Goal: Task Accomplishment & Management: Use online tool/utility

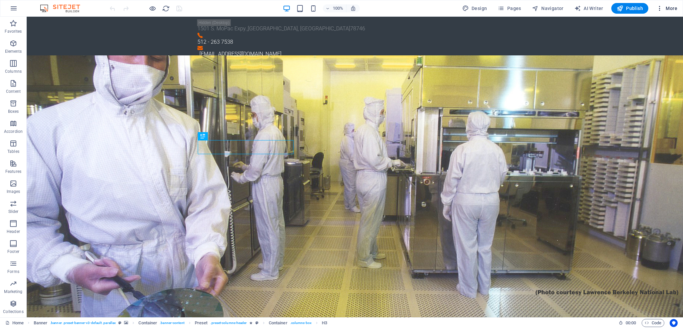
click at [664, 8] on span "More" at bounding box center [666, 8] width 21 height 7
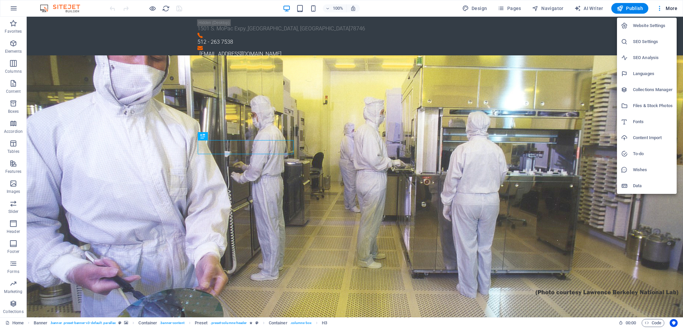
click at [644, 41] on h6 "SEO Settings" at bounding box center [653, 42] width 40 height 8
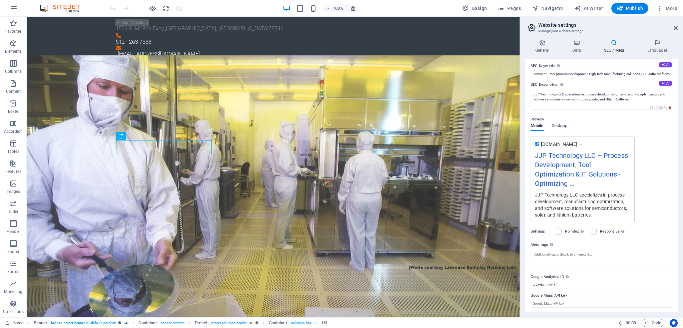
scroll to position [40, 0]
click at [563, 258] on textarea "Meta tags Enter HTML code here that will be placed inside the tags of your webs…" at bounding box center [602, 259] width 142 height 21
paste textarea "JJP Technology helps fabs, equipment makers, and high-tech companies improve yi…"
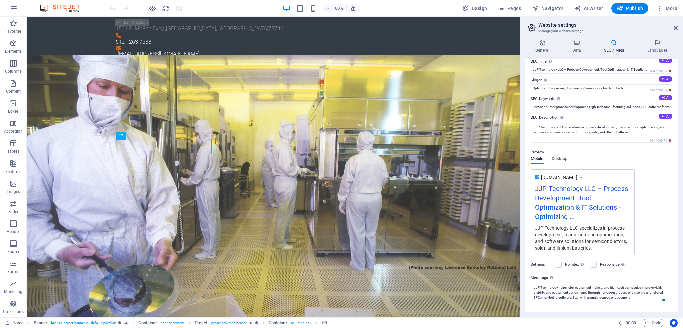
scroll to position [0, 0]
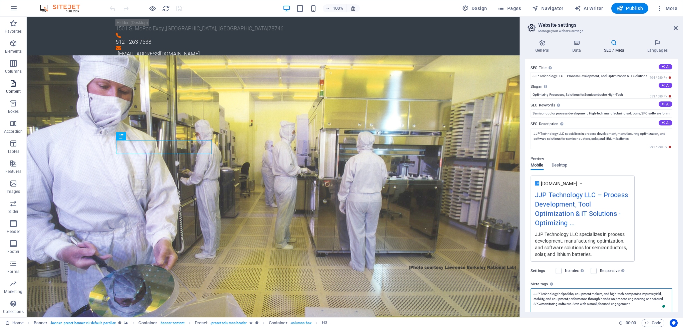
type textarea "JJP Technology helps fabs, equipment makers, and high-tech companies improve yi…"
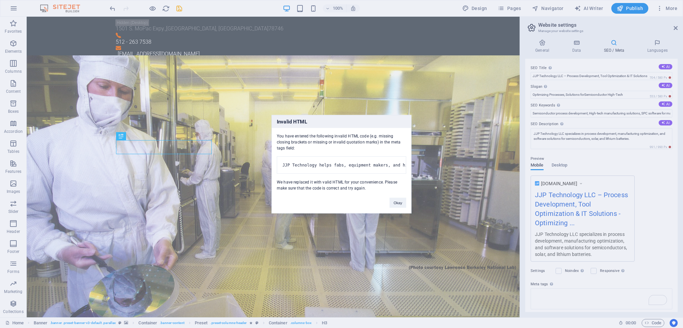
click at [533, 75] on div "Invalid HTML You have entered the following invalid HTML code (e.g. missing clo…" at bounding box center [341, 164] width 683 height 328
click at [564, 76] on div "Invalid HTML You have entered the following invalid HTML code (e.g. missing clo…" at bounding box center [341, 164] width 683 height 328
click at [397, 207] on button "Okay" at bounding box center [398, 202] width 17 height 10
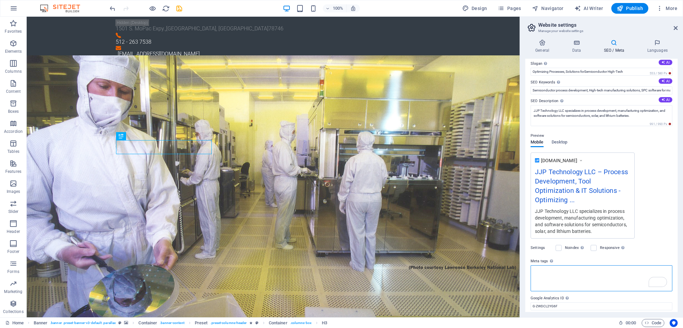
scroll to position [44, 0]
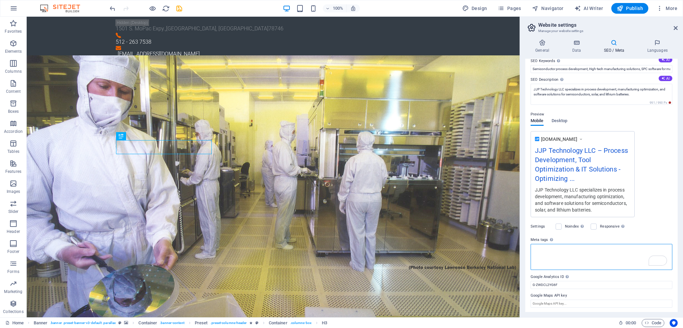
click at [561, 251] on textarea "Meta tags Enter HTML code here that will be placed inside the tags of your webs…" at bounding box center [602, 257] width 142 height 26
click at [554, 249] on textarea "Meta tags Enter HTML code here that will be placed inside the tags of your webs…" at bounding box center [602, 257] width 142 height 26
drag, startPoint x: 594, startPoint y: 265, endPoint x: 513, endPoint y: 248, distance: 83.2
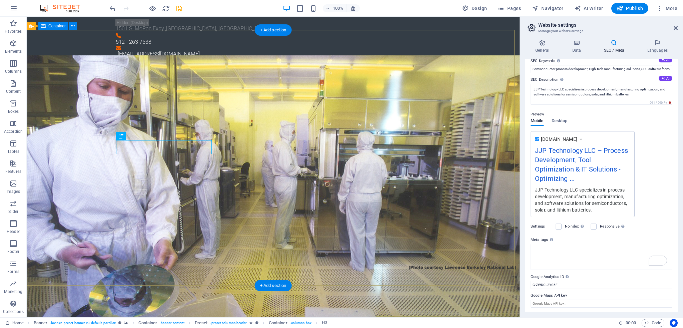
scroll to position [40, 0]
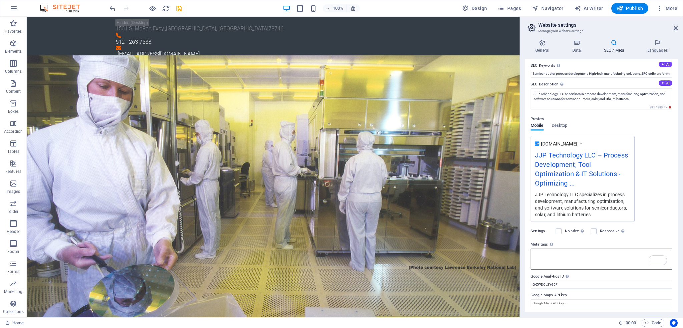
click at [562, 260] on textarea "Meta tags Enter HTML code here that will be placed inside the tags of your webs…" at bounding box center [602, 259] width 142 height 21
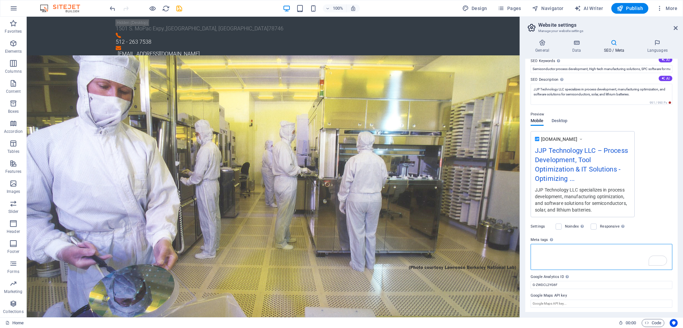
drag, startPoint x: 587, startPoint y: 249, endPoint x: 523, endPoint y: 250, distance: 64.4
click at [523, 250] on div "General Data SEO / Meta Languages Website name jjptechnology.com Logo Drag file…" at bounding box center [601, 175] width 163 height 283
click at [595, 251] on textarea "Meta tags Enter HTML code here that will be placed inside the tags of your webs…" at bounding box center [602, 257] width 142 height 26
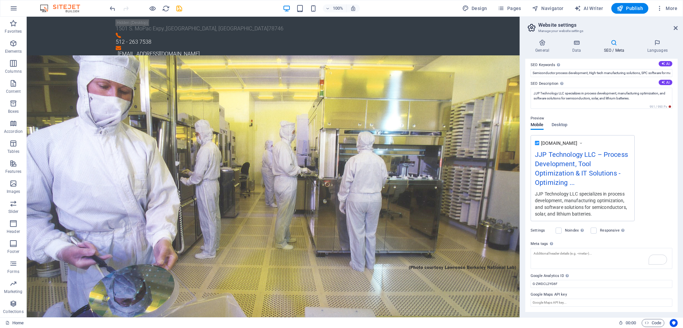
scroll to position [40, 0]
click at [539, 257] on textarea "Meta tags Enter HTML code here that will be placed inside the tags of your webs…" at bounding box center [602, 259] width 142 height 21
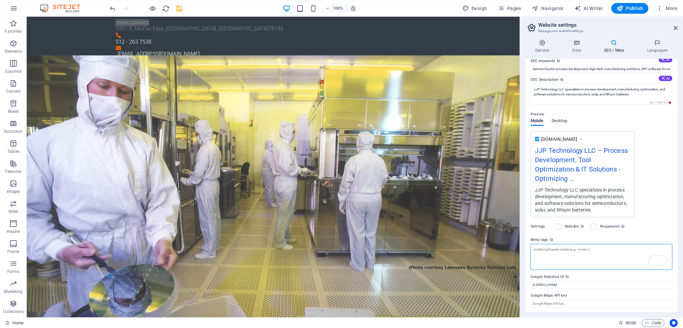
paste textarea "JJP Technology helps fabs, equipment makers, and high-tech companies improve yi…"
click at [534, 248] on textarea "JJP Technology helps fabs, equipment makers, and high-tech companies improve yi…" at bounding box center [602, 257] width 142 height 26
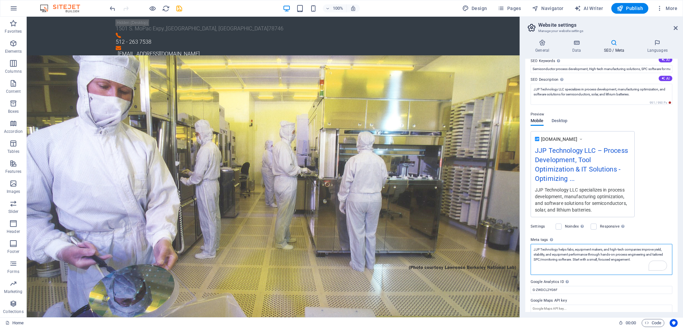
click at [639, 259] on textarea "JJP Technology helps fabs, equipment makers, and high-tech companies improve yi…" at bounding box center [602, 259] width 142 height 31
type textarea "JJP Technology helps fabs, equipment makers, and high-tech companies improve yi…"
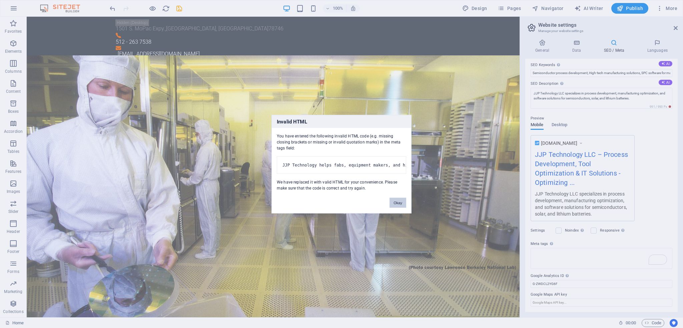
scroll to position [40, 0]
click at [648, 223] on body "JJP Technology LLC Home (en) Favorites Elements Columns Content Boxes Accordion…" at bounding box center [341, 164] width 683 height 328
click at [399, 205] on button "Okay" at bounding box center [398, 202] width 17 height 10
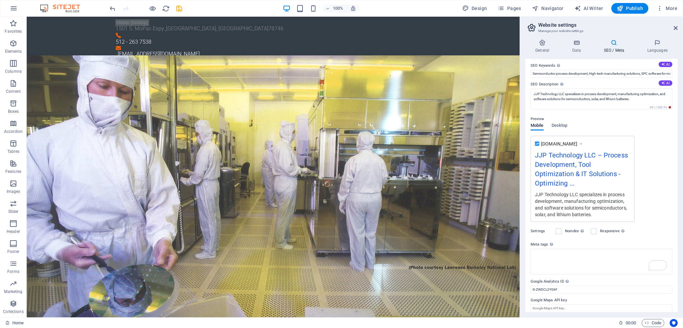
click at [645, 231] on div "Settings Noindex Instruct search engines to exclude this website from search re…" at bounding box center [602, 231] width 142 height 19
click at [575, 259] on textarea "Meta tags Enter HTML code here that will be placed inside the tags of your webs…" at bounding box center [602, 259] width 142 height 21
drag, startPoint x: 575, startPoint y: 259, endPoint x: 529, endPoint y: 254, distance: 46.6
click at [529, 254] on div "SEO Title The title of your website - make it something that stands out in sear…" at bounding box center [601, 185] width 152 height 253
click at [560, 256] on textarea "Meta tags Enter HTML code here that will be placed inside the tags of your webs…" at bounding box center [602, 262] width 142 height 26
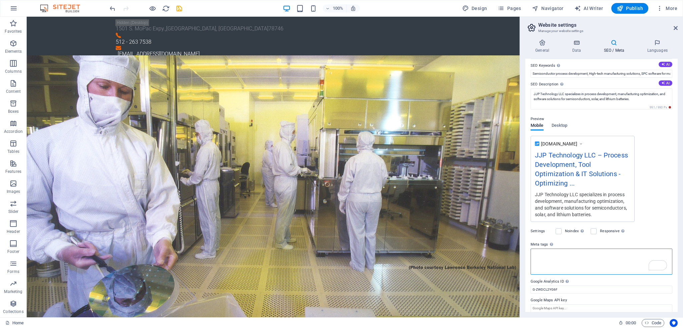
drag, startPoint x: 565, startPoint y: 256, endPoint x: 525, endPoint y: 253, distance: 40.1
click at [525, 253] on div "General Data SEO / Meta Languages Website name jjptechnology.com Logo Drag file…" at bounding box center [601, 175] width 163 height 283
click at [643, 231] on div "Settings Noindex Instruct search engines to exclude this website from search re…" at bounding box center [602, 231] width 142 height 19
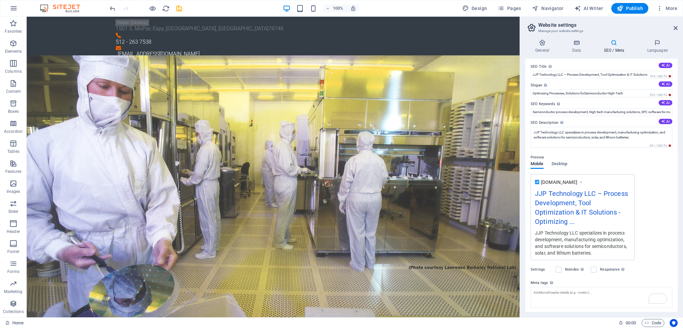
scroll to position [0, 0]
click at [533, 75] on input "JJP Technology LLC – Process Development, Tool Optimization & IT Solutions" at bounding box center [602, 76] width 142 height 8
drag, startPoint x: 533, startPoint y: 75, endPoint x: 663, endPoint y: 76, distance: 129.8
click at [663, 76] on div "SEO Title The title of your website - make it something that stands out in sear…" at bounding box center [602, 72] width 142 height 16
paste input "Engineering & SPC for Semiconductors and High-Tech"
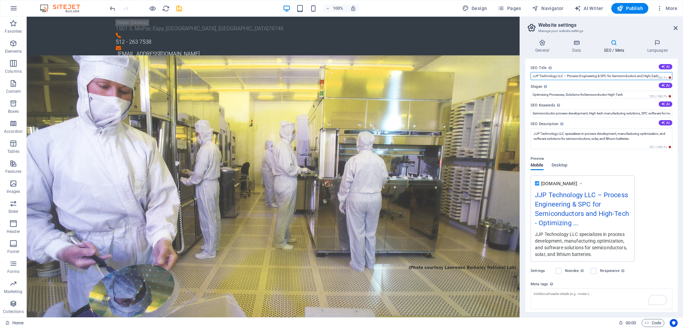
type input "JJP Technology LLC – Process Engineering & SPC for Semiconductors and High-Tech"
click at [629, 86] on label "Slogan The slogan of your website. AI" at bounding box center [602, 87] width 142 height 8
click at [629, 91] on input "Optimizing Processes, Solutions forSemiconductor High-Tech" at bounding box center [602, 95] width 142 height 8
click at [586, 95] on input "Optimizing Processes, Solutions forSemiconductor High-Tech" at bounding box center [602, 95] width 142 height 8
type input "Optimizing Processes, Solutions for Semiconductor High-Tech"
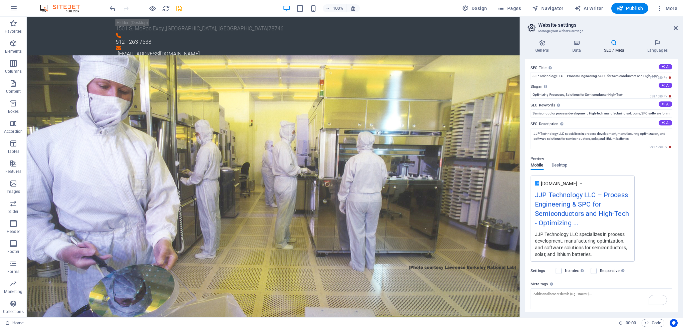
click at [630, 160] on div "Preview" at bounding box center [602, 159] width 142 height 8
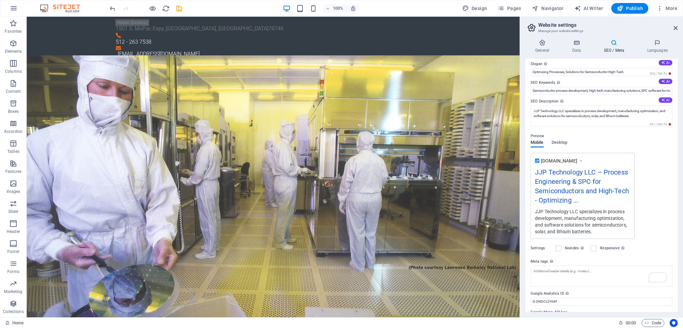
scroll to position [40, 0]
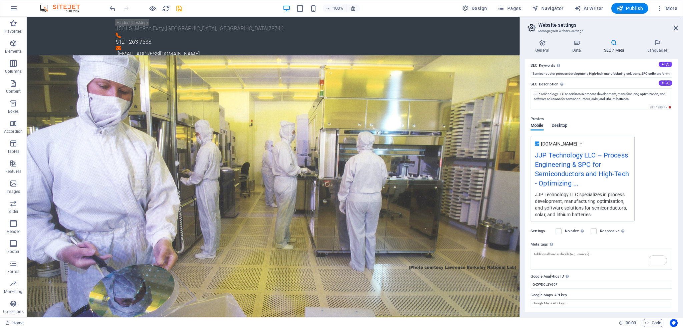
click at [555, 124] on span "Desktop" at bounding box center [560, 125] width 16 height 9
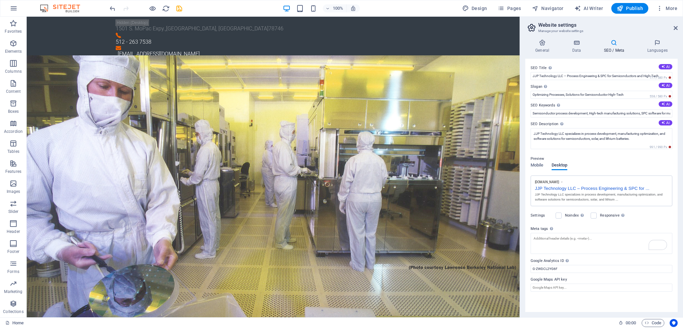
scroll to position [0, 0]
click at [536, 165] on span "Mobile" at bounding box center [537, 165] width 13 height 9
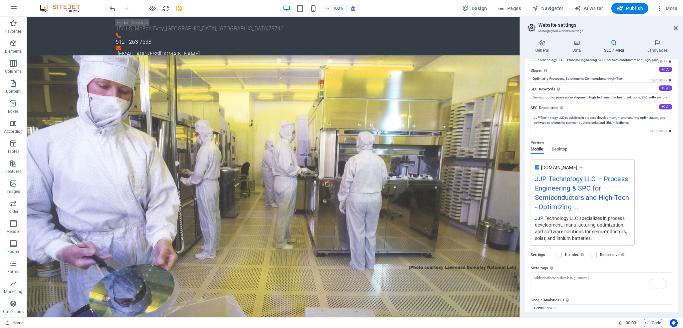
scroll to position [40, 0]
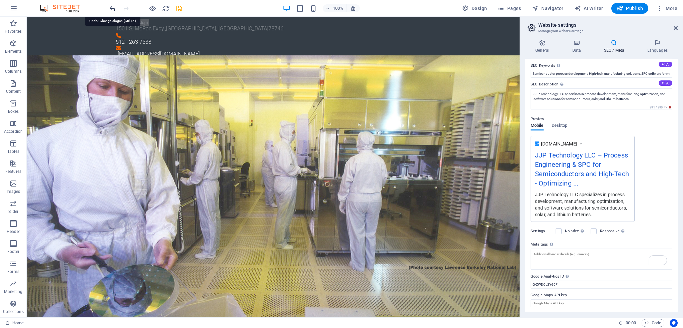
click at [109, 8] on icon "undo" at bounding box center [113, 9] width 8 height 8
click at [540, 254] on textarea "Meta tags Enter HTML code here that will be placed inside the tags of your webs…" at bounding box center [602, 262] width 142 height 26
paste textarea "<!-- Primary SEO --> <meta name="description" content="JJP Technology helps fab…"
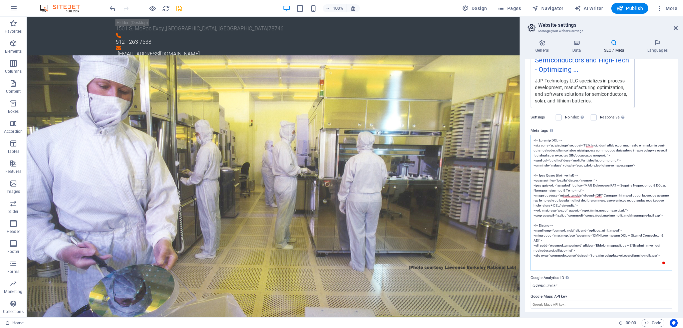
scroll to position [155, 0]
type textarea "<!-- Primary SEO --> <meta name="description" content="JJP Technology helps fab…"
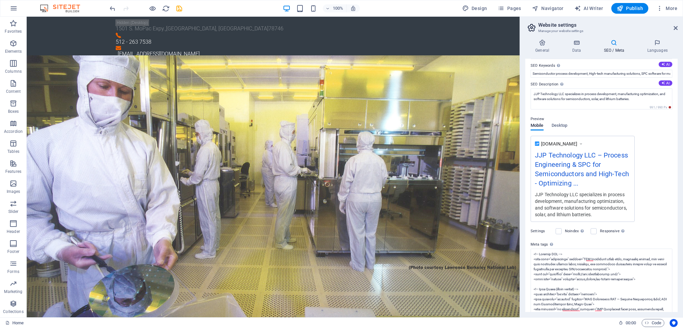
click at [648, 122] on body "JJP Technology LLC Home (en) Favorites Elements Columns Content Boxes Accordion…" at bounding box center [341, 164] width 683 height 328
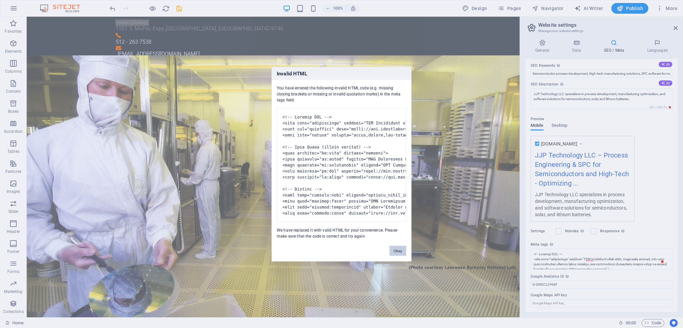
click at [403, 255] on button "Okay" at bounding box center [398, 251] width 17 height 10
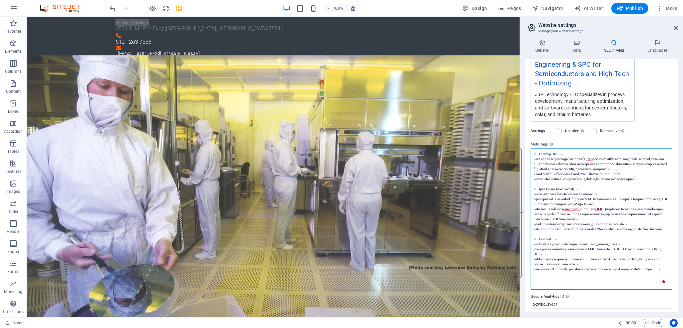
scroll to position [0, 0]
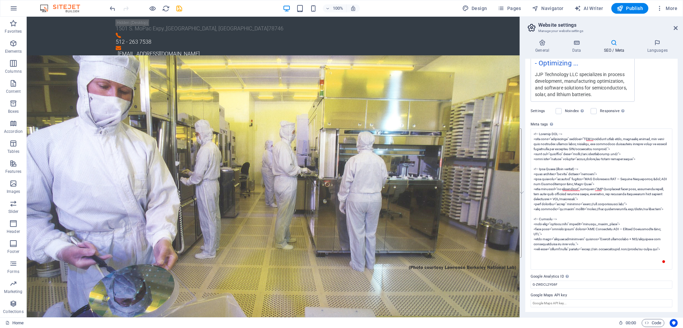
click at [609, 274] on label "Google Analytics ID Please only add the Google Analytics ID. We automatically i…" at bounding box center [602, 277] width 142 height 8
click at [609, 281] on input "G-ZWDCL2YG6F" at bounding box center [602, 285] width 142 height 8
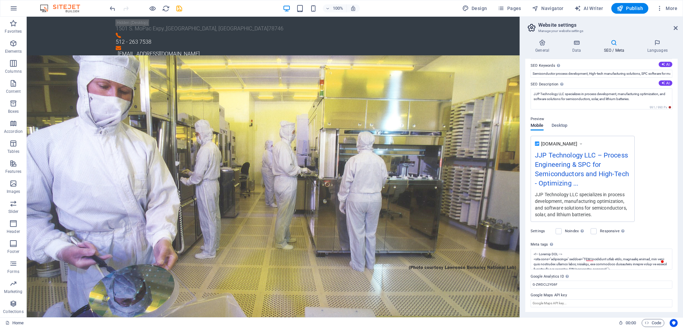
click at [638, 149] on div "www.example.com JJP Technology LLC – Process Engineering & SPC for Semiconducto…" at bounding box center [602, 179] width 142 height 86
click at [566, 265] on textarea "Meta tags Enter HTML code here that will be placed inside the tags of your webs…" at bounding box center [602, 259] width 142 height 21
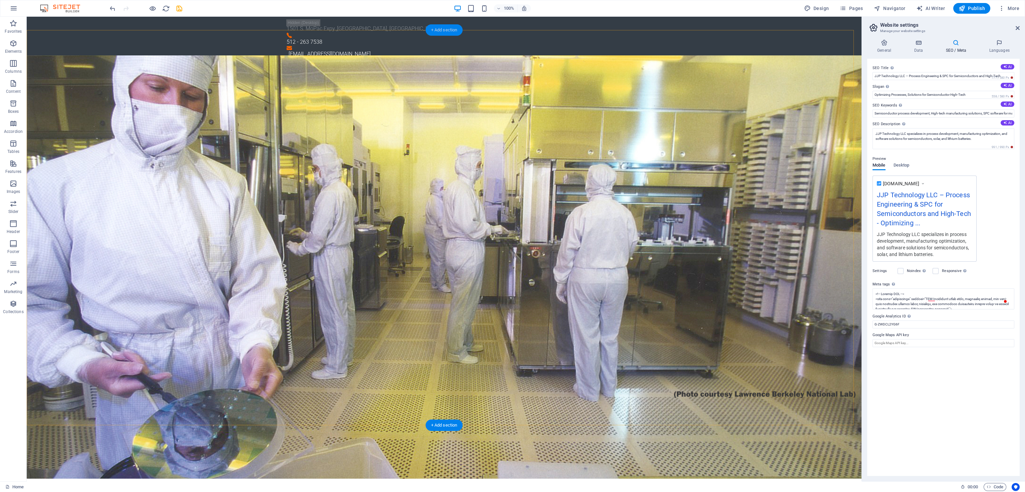
click at [440, 30] on div "+ Add section" at bounding box center [444, 29] width 37 height 11
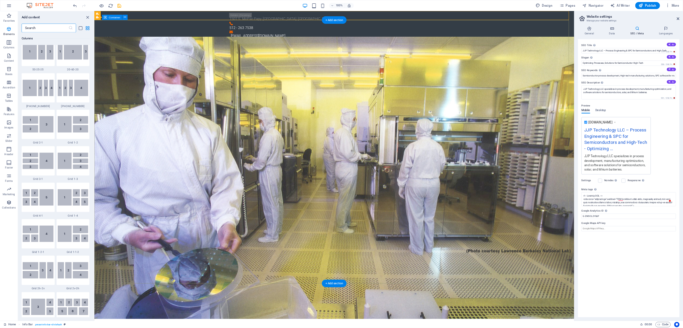
scroll to position [1167, 0]
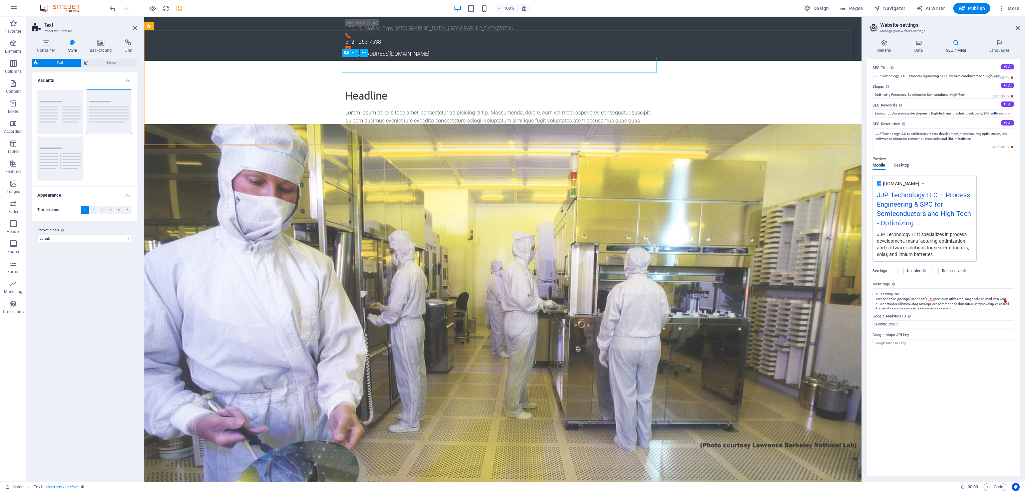
click at [357, 87] on div "Headline" at bounding box center [502, 95] width 315 height 16
click at [381, 87] on div "Headline" at bounding box center [502, 95] width 315 height 16
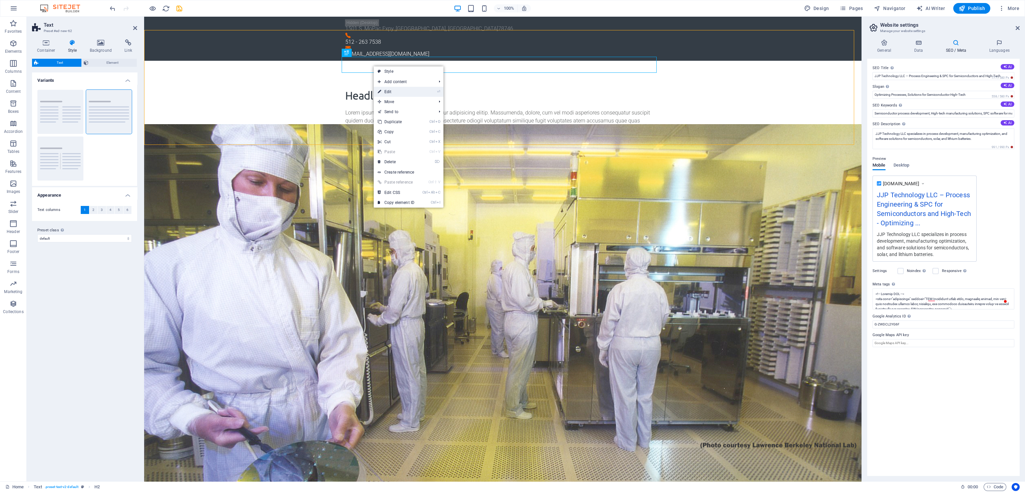
click at [392, 93] on link "⏎ Edit" at bounding box center [396, 92] width 45 height 10
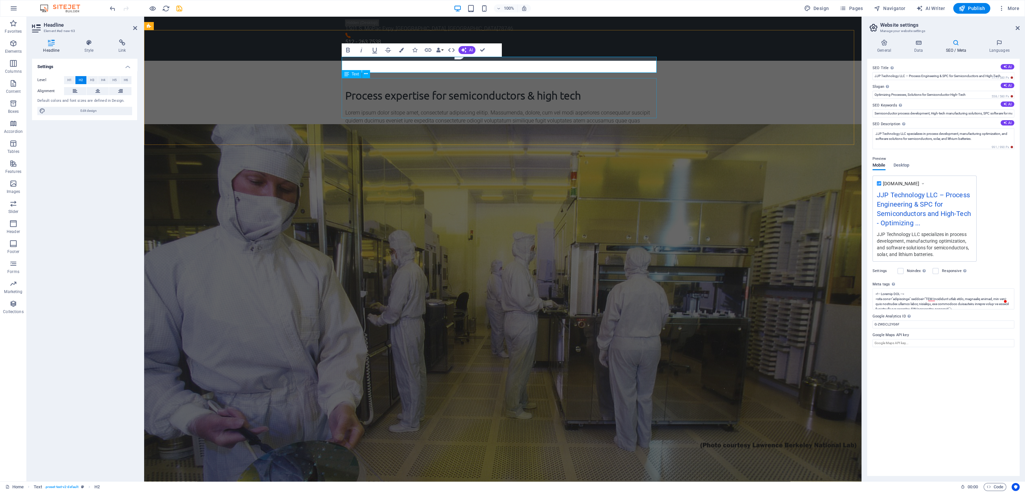
click at [393, 109] on div "Lorem ipsum dolor sitope amet, consectetur adipisicing elitip. Massumenda, dolo…" at bounding box center [502, 129] width 315 height 40
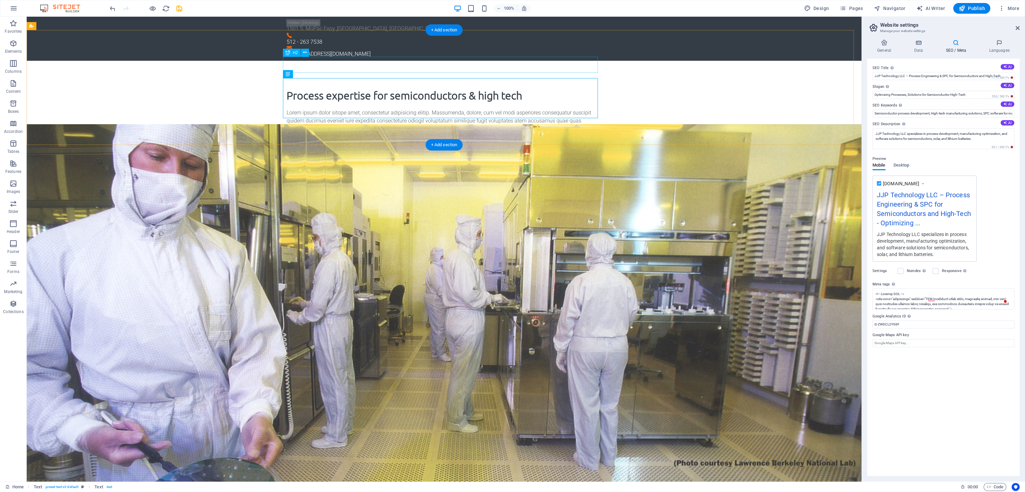
click at [354, 87] on div "Process expertise for semiconductors & high tech" at bounding box center [444, 95] width 315 height 16
click at [306, 53] on icon at bounding box center [305, 52] width 4 height 7
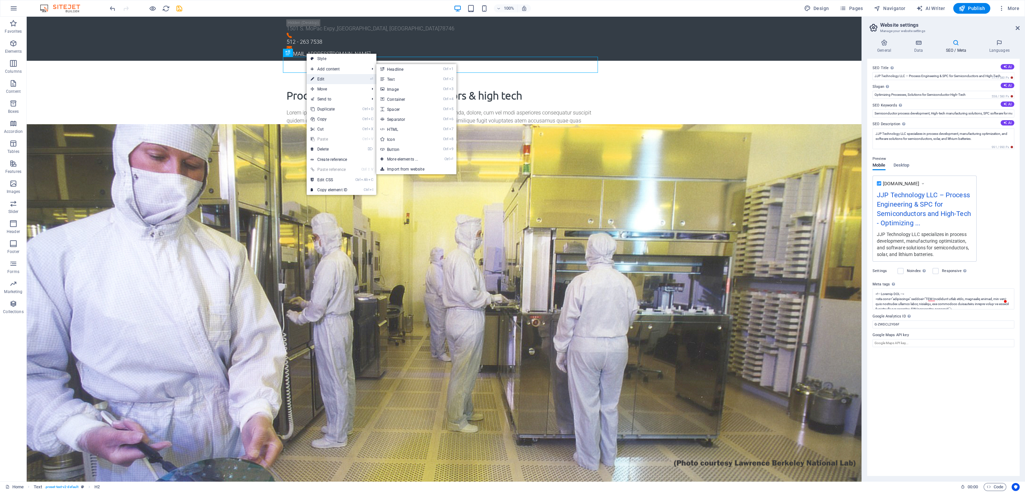
click at [317, 76] on link "⏎ Edit" at bounding box center [329, 79] width 45 height 10
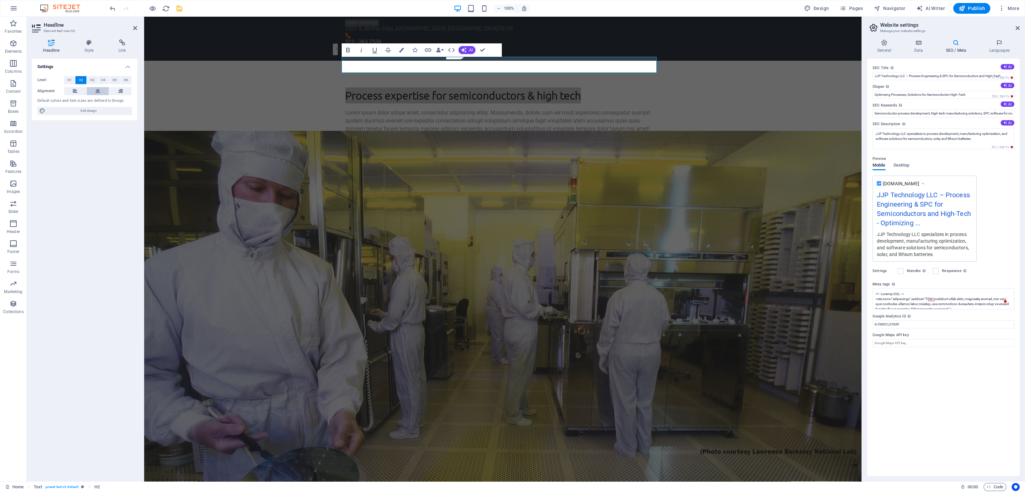
click at [97, 89] on icon at bounding box center [97, 91] width 5 height 8
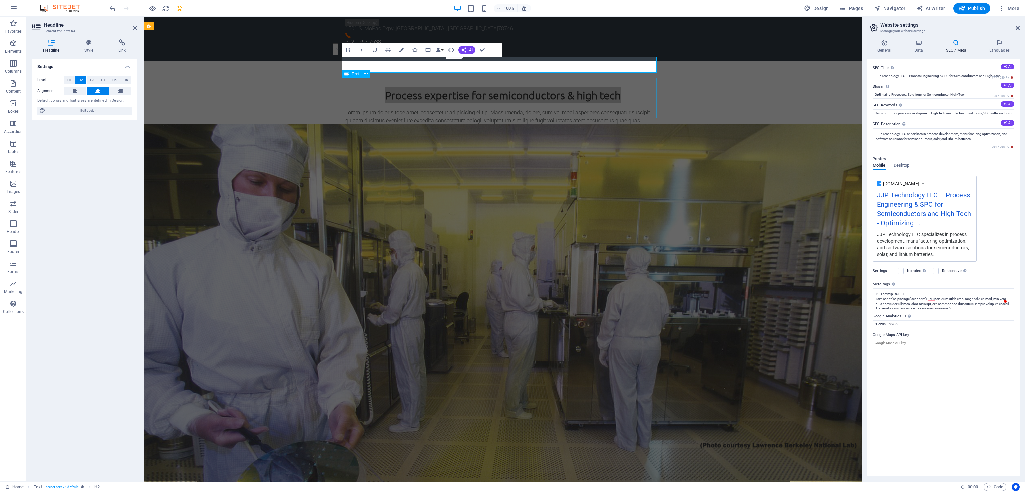
click at [372, 109] on div "Lorem ipsum dolor sitope amet, consectetur adipisicing elitip. Massumenda, dolo…" at bounding box center [502, 129] width 315 height 40
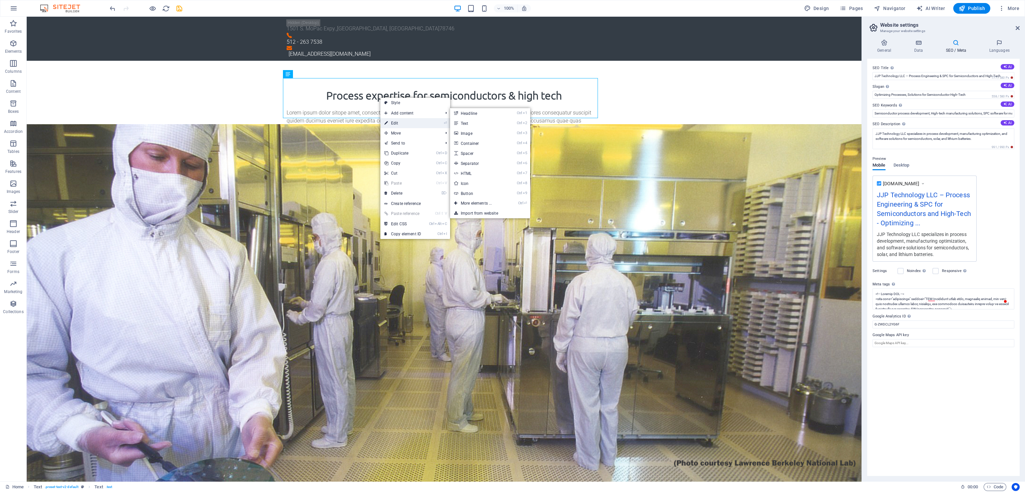
click at [391, 120] on link "⏎ Edit" at bounding box center [402, 123] width 45 height 10
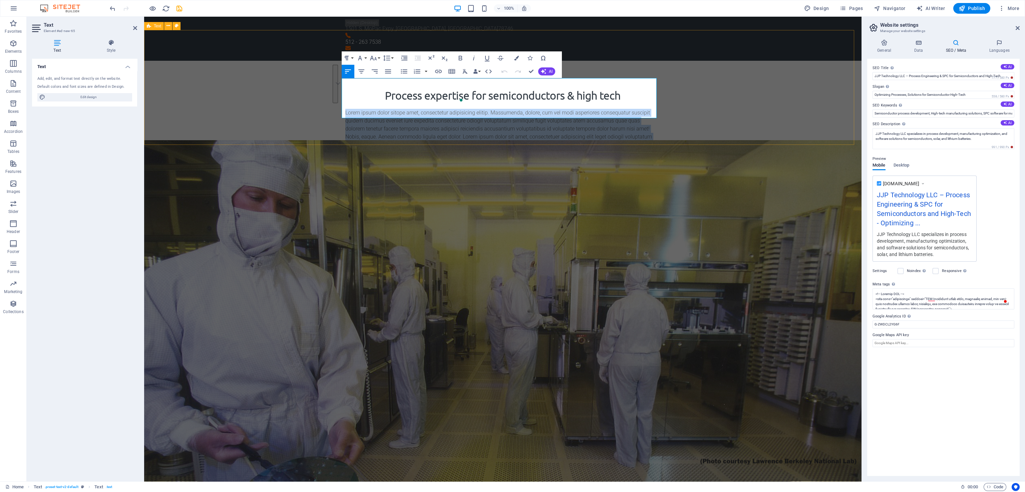
drag, startPoint x: 539, startPoint y: 114, endPoint x: 335, endPoint y: 84, distance: 206.3
click at [335, 84] on div "Process expertise for semiconductors & high tech Lorem ipsum dolor sitope amet,…" at bounding box center [502, 118] width 717 height 115
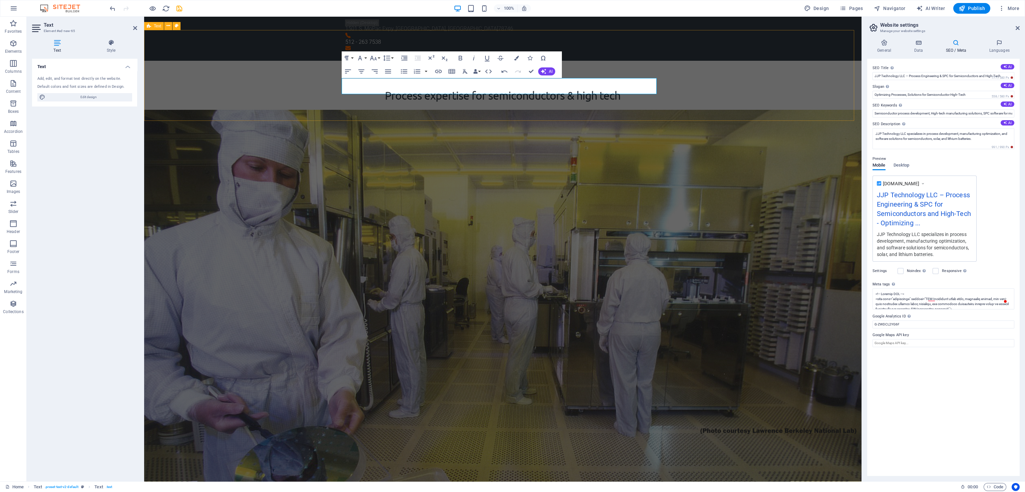
click at [322, 99] on div "Process expertise for semiconductors & high tech We help fabs, equipment makers…" at bounding box center [502, 106] width 717 height 91
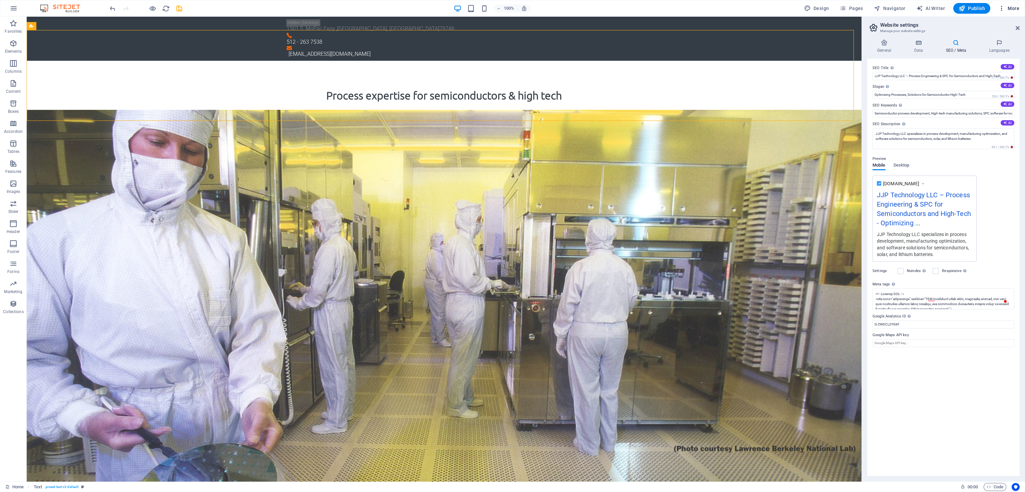
click at [683, 8] on icon "button" at bounding box center [1001, 8] width 7 height 7
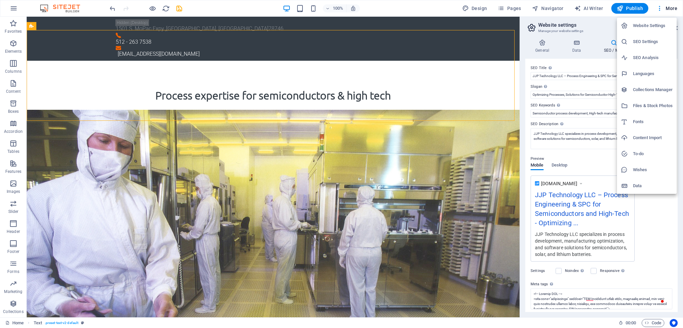
drag, startPoint x: 989, startPoint y: 0, endPoint x: 180, endPoint y: 49, distance: 810.8
click at [180, 49] on div at bounding box center [341, 164] width 683 height 328
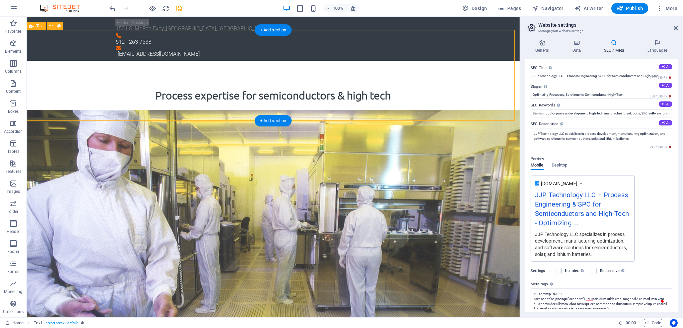
click at [386, 61] on div "Process expertise for semiconductors & high tech We help fabs, equipment makers…" at bounding box center [273, 106] width 493 height 91
click at [257, 61] on div "Process expertise for semiconductors & high tech We help fabs, equipment makers…" at bounding box center [273, 106] width 493 height 91
click at [57, 26] on icon at bounding box center [59, 26] width 4 height 7
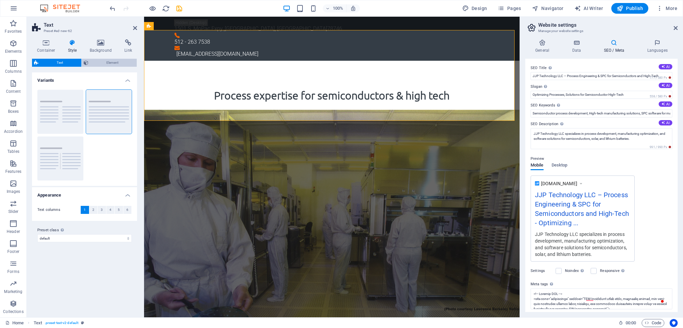
click at [92, 61] on span "Element" at bounding box center [112, 63] width 45 height 8
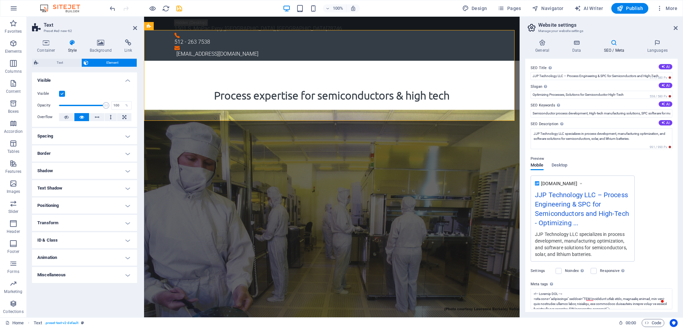
click at [125, 136] on h4 "Spacing" at bounding box center [84, 136] width 105 height 16
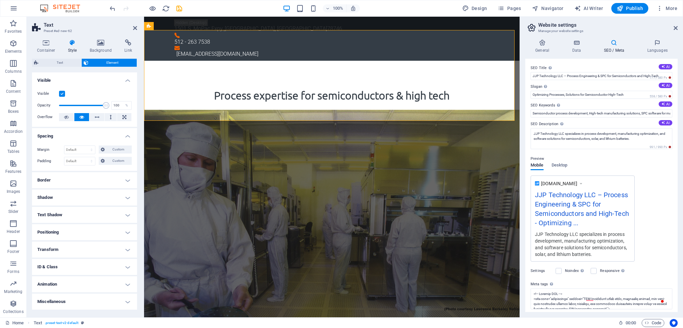
click at [125, 232] on h4 "Positioning" at bounding box center [84, 232] width 105 height 16
click at [71, 44] on icon at bounding box center [72, 42] width 19 height 7
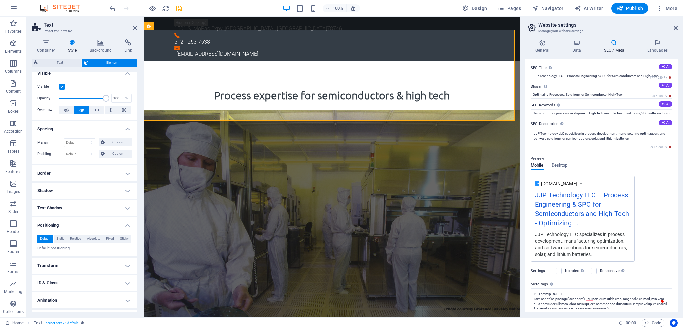
scroll to position [0, 0]
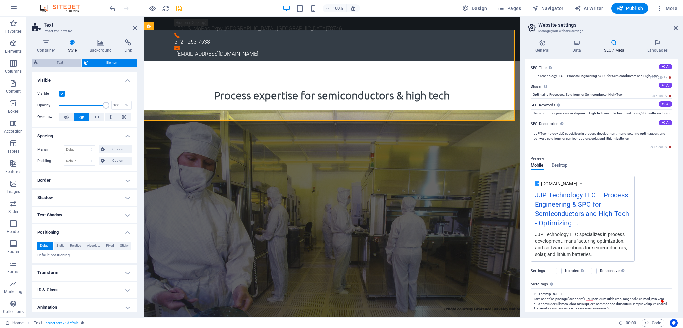
click at [66, 62] on span "Text" at bounding box center [59, 63] width 39 height 8
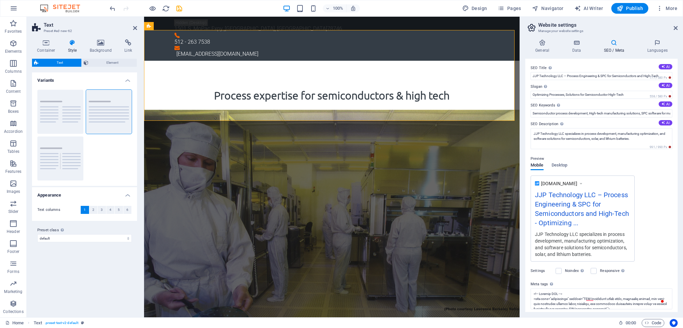
click at [70, 45] on icon at bounding box center [72, 42] width 19 height 7
click at [98, 63] on span "Element" at bounding box center [112, 63] width 45 height 8
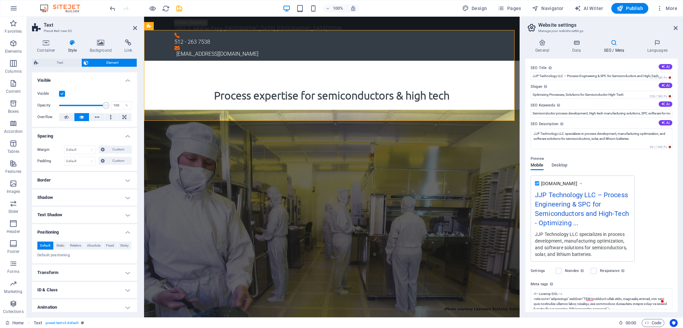
click at [71, 41] on icon at bounding box center [72, 42] width 19 height 7
click at [102, 42] on icon at bounding box center [101, 42] width 32 height 7
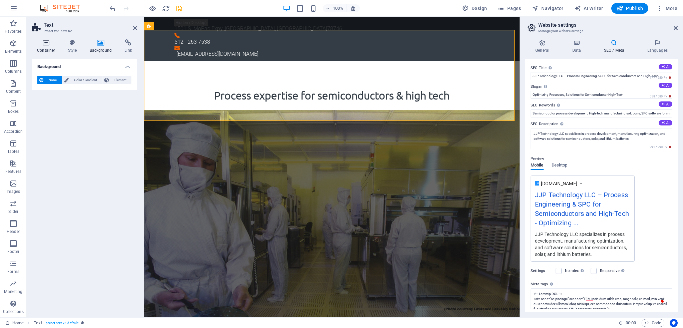
click at [40, 42] on icon at bounding box center [46, 42] width 28 height 7
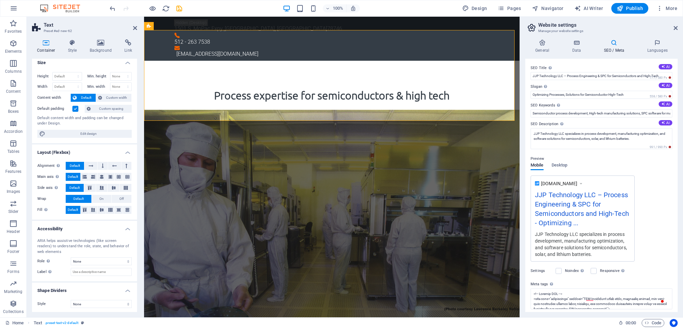
scroll to position [5, 0]
click at [101, 198] on span "On" at bounding box center [101, 198] width 4 height 8
click at [83, 197] on span "Default" at bounding box center [78, 198] width 10 height 8
click at [93, 259] on select "None Alert Article Banner Comment Complementary Dialog Footer Header Marquee Pr…" at bounding box center [101, 261] width 61 height 8
click at [61, 259] on label "Role The ARIA role defines the purpose of an element. Here you can find all exp…" at bounding box center [53, 261] width 33 height 8
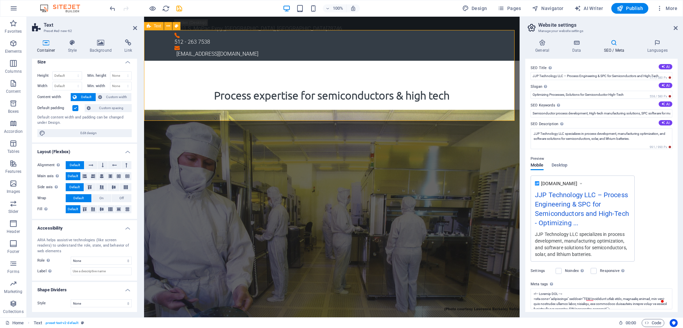
click at [157, 26] on span "Text" at bounding box center [157, 26] width 7 height 4
click at [167, 26] on icon at bounding box center [168, 26] width 4 height 7
click at [176, 26] on icon at bounding box center [177, 26] width 4 height 7
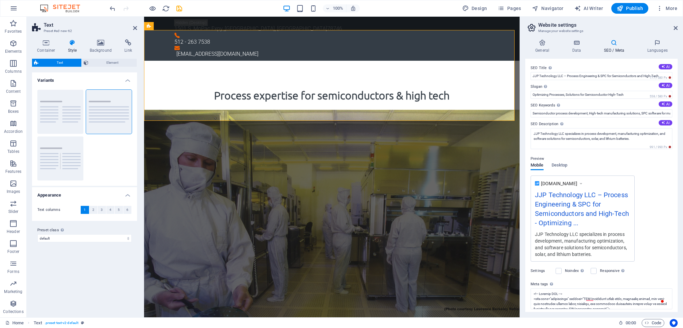
click at [76, 44] on icon at bounding box center [72, 42] width 19 height 7
click at [96, 45] on icon at bounding box center [101, 42] width 32 height 7
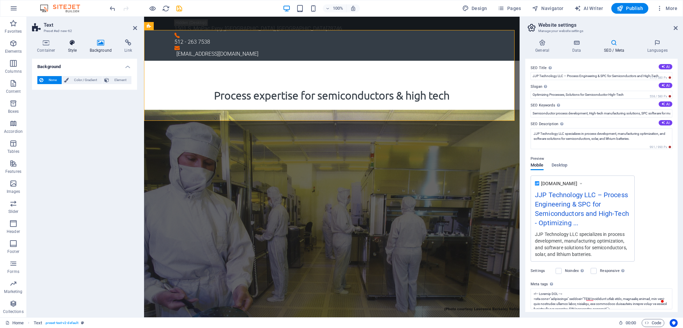
click at [73, 44] on icon at bounding box center [72, 42] width 19 height 7
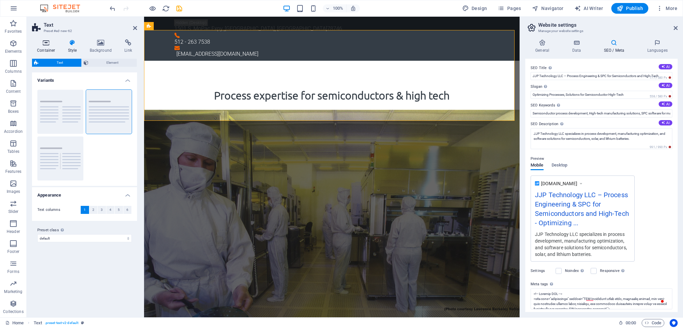
click at [47, 43] on icon at bounding box center [46, 42] width 28 height 7
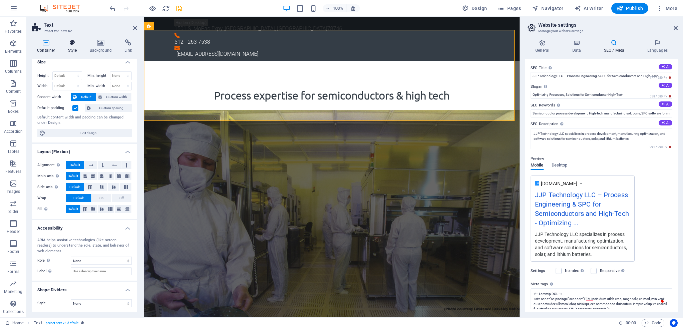
click at [69, 44] on icon at bounding box center [72, 42] width 19 height 7
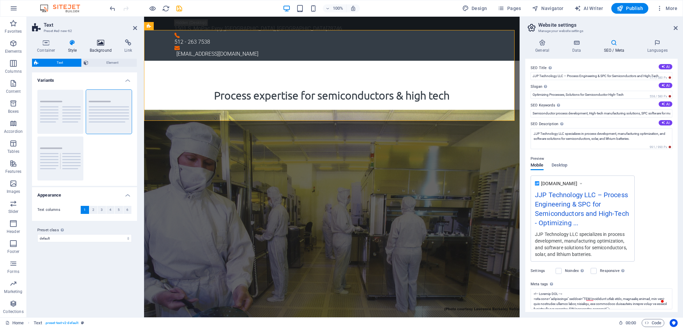
click at [98, 45] on icon at bounding box center [101, 42] width 32 height 7
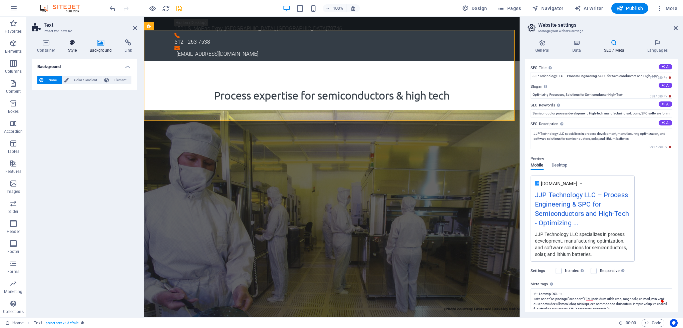
click at [73, 44] on icon at bounding box center [72, 42] width 19 height 7
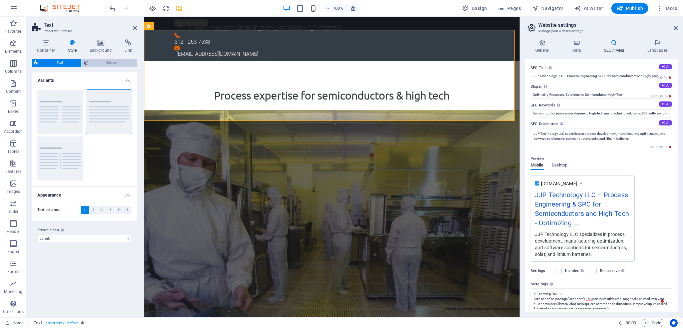
click at [109, 62] on span "Element" at bounding box center [112, 63] width 45 height 8
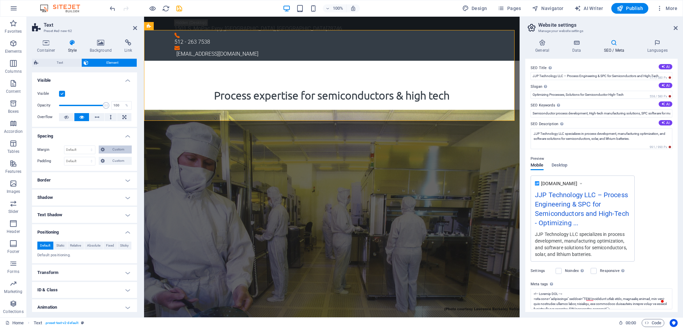
click at [110, 150] on span "Custom" at bounding box center [118, 149] width 23 height 8
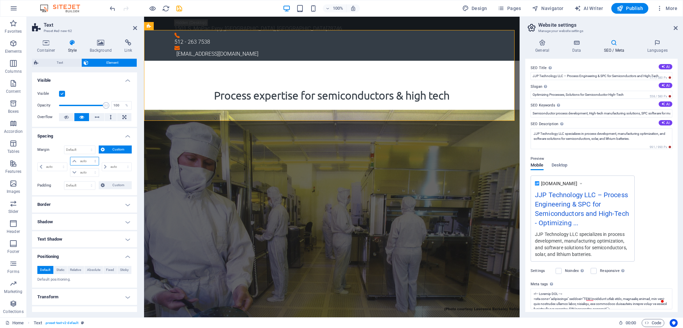
click at [94, 161] on select "auto px % rem vw vh" at bounding box center [84, 161] width 28 height 8
select select "px"
click at [88, 157] on select "auto px % rem vw vh" at bounding box center [84, 161] width 28 height 8
type input "0"
select select "px"
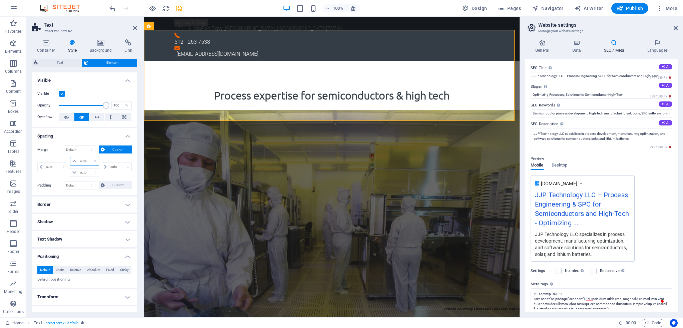
type input "0"
select select "px"
type input "0"
select select "px"
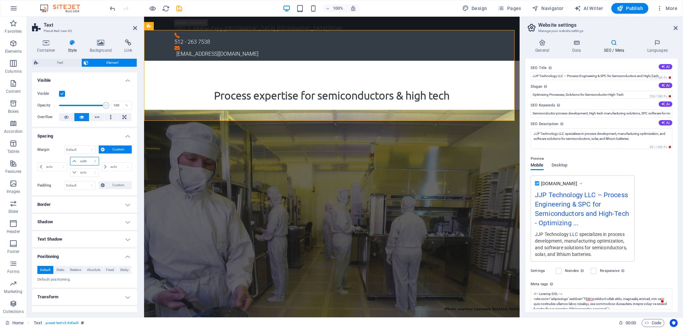
type input "0"
select select "px"
click at [109, 175] on div "0 auto px % rem vw vh" at bounding box center [115, 167] width 31 height 20
click at [92, 160] on select "auto px % rem vw vh" at bounding box center [93, 161] width 9 height 8
click at [86, 161] on input "0" at bounding box center [88, 161] width 20 height 8
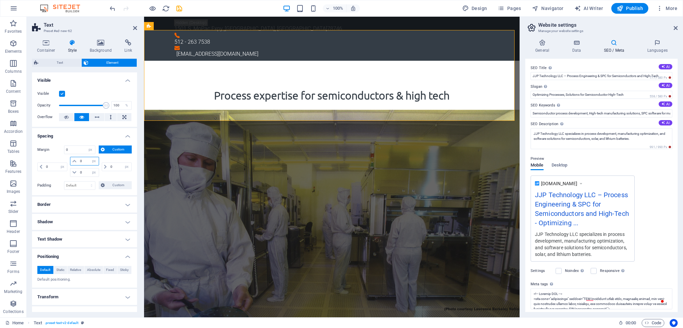
drag, startPoint x: 86, startPoint y: 161, endPoint x: 77, endPoint y: 159, distance: 8.8
click at [77, 159] on div "0 auto px % rem vw vh" at bounding box center [84, 161] width 29 height 9
type input "10"
select select "DISABLED_OPTION_VALUE"
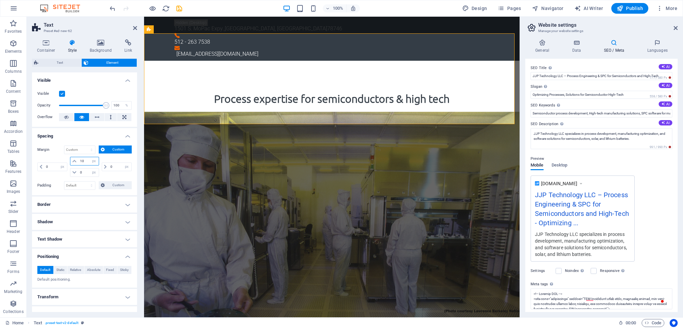
drag, startPoint x: 85, startPoint y: 162, endPoint x: 78, endPoint y: 161, distance: 7.3
click at [78, 161] on input "10" at bounding box center [88, 161] width 20 height 8
type input "0"
select select "px"
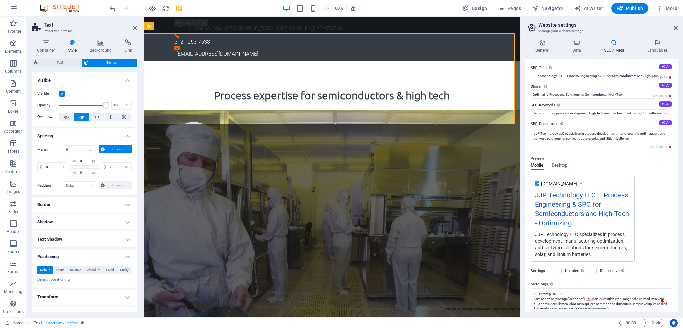
click at [108, 157] on div "0 auto px % rem vw vh" at bounding box center [115, 167] width 31 height 20
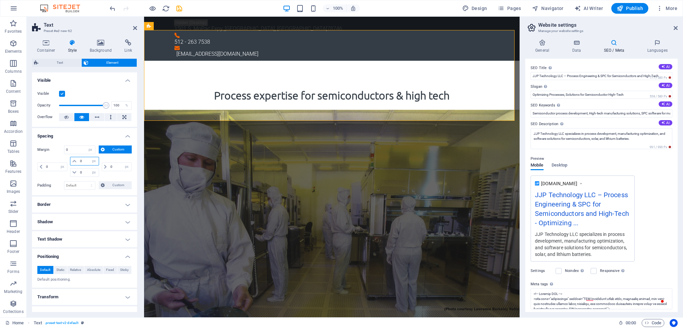
drag, startPoint x: 86, startPoint y: 161, endPoint x: 63, endPoint y: 160, distance: 23.0
click at [63, 160] on div "0 auto px % rem vw vh 0 auto px % rem vw vh 0 auto px % rem vw vh 0 auto px % r…" at bounding box center [84, 167] width 94 height 20
type input "1000"
select select "DISABLED_OPTION_VALUE"
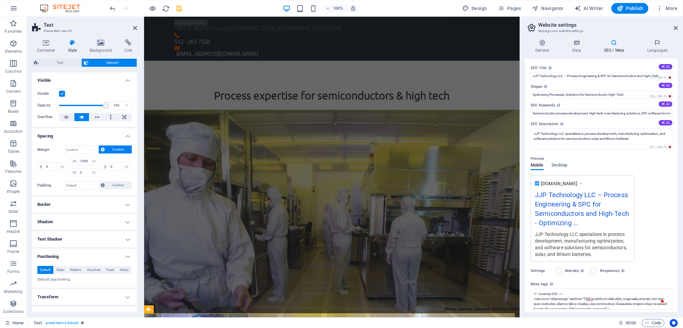
click at [113, 158] on div "0 auto px % rem vw vh" at bounding box center [115, 167] width 31 height 20
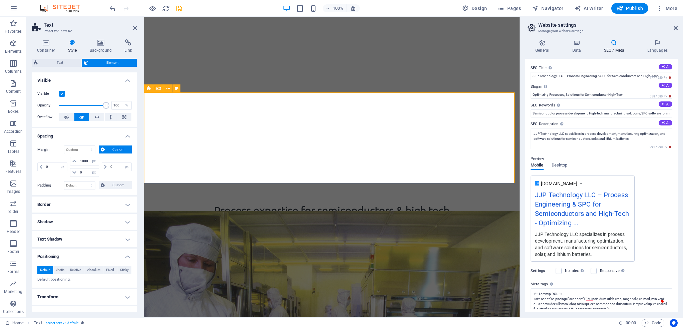
scroll to position [300, 0]
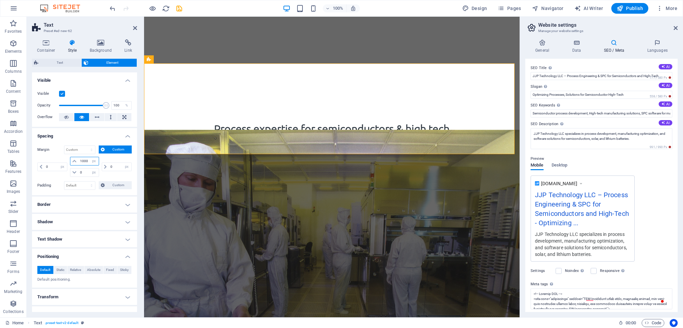
drag, startPoint x: 87, startPoint y: 160, endPoint x: 72, endPoint y: 159, distance: 15.7
click at [72, 159] on div "1000 auto px % rem vw vh" at bounding box center [84, 161] width 29 height 9
type input "0"
select select "px"
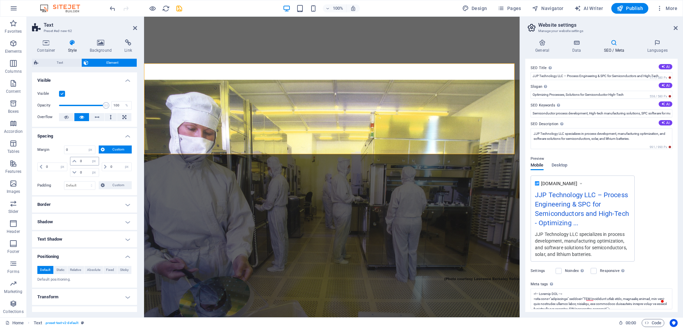
scroll to position [0, 0]
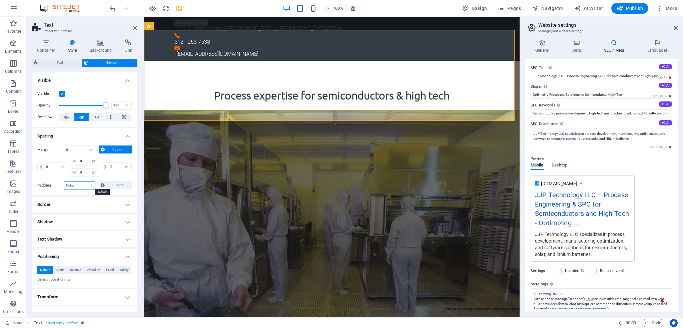
click at [90, 186] on select "Default px rem % vh vw Custom" at bounding box center [79, 185] width 31 height 8
select select "px"
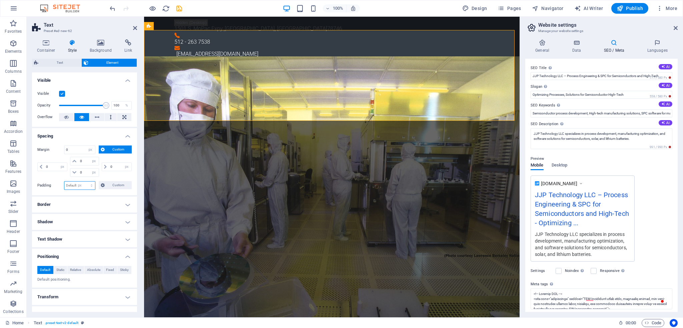
click at [85, 181] on select "Default px rem % vh vw Custom" at bounding box center [79, 185] width 31 height 8
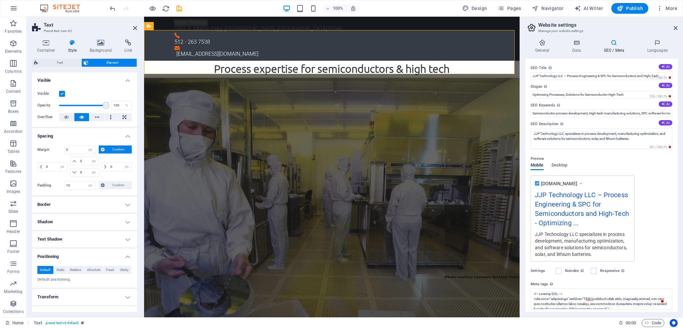
click at [60, 188] on label "Padding" at bounding box center [50, 185] width 27 height 8
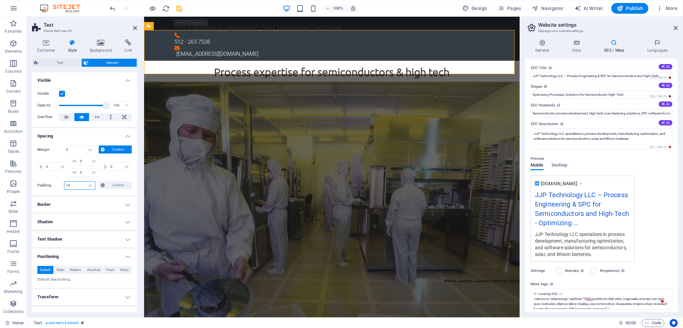
drag, startPoint x: 72, startPoint y: 186, endPoint x: 64, endPoint y: 186, distance: 7.7
click at [64, 186] on input "10" at bounding box center [79, 185] width 31 height 8
type input "20"
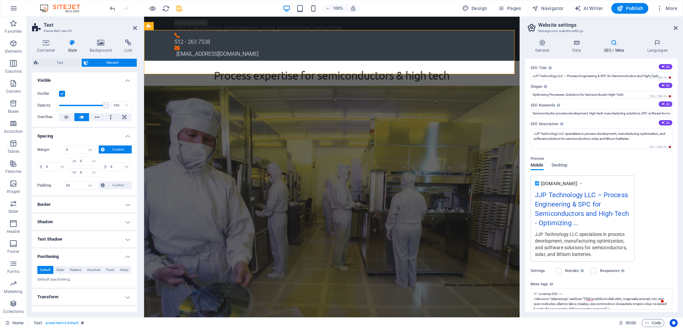
click at [55, 185] on label "Padding" at bounding box center [50, 185] width 27 height 8
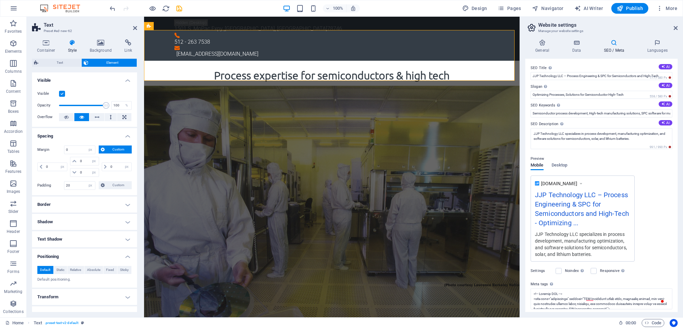
click at [95, 202] on h4 "Border" at bounding box center [84, 204] width 105 height 16
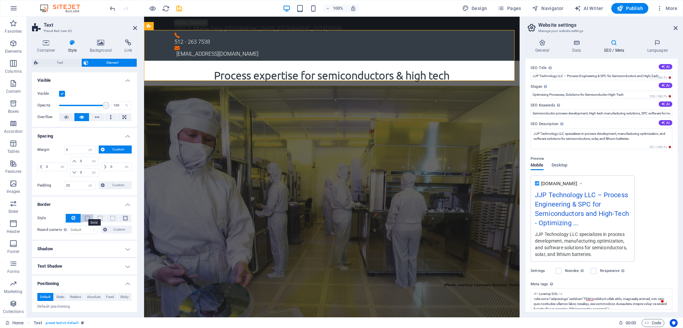
click at [85, 216] on span at bounding box center [87, 218] width 5 height 5
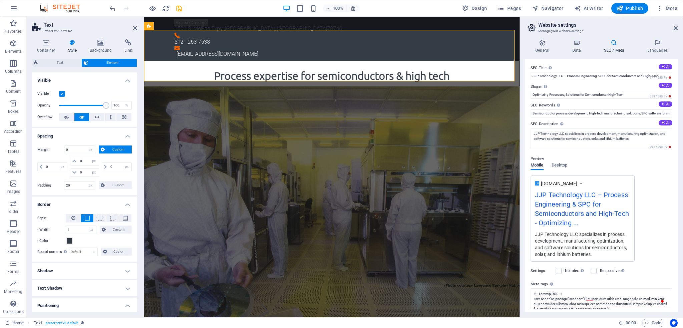
click at [85, 216] on span at bounding box center [87, 218] width 5 height 5
click at [124, 218] on span at bounding box center [125, 218] width 5 height 5
drag, startPoint x: 79, startPoint y: 227, endPoint x: 64, endPoint y: 227, distance: 15.0
click at [64, 227] on div "- Width 1 auto px rem % vh vw Custom Custom" at bounding box center [84, 230] width 94 height 9
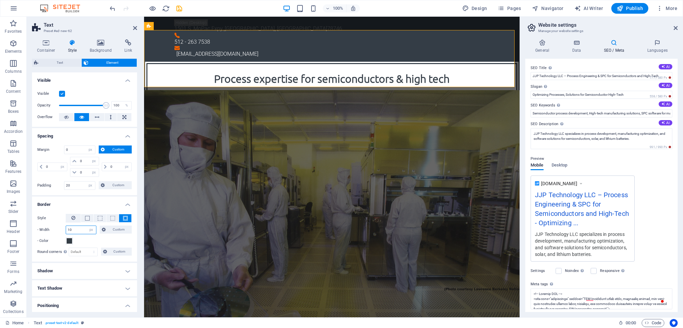
drag, startPoint x: 72, startPoint y: 227, endPoint x: 64, endPoint y: 228, distance: 7.7
click at [64, 228] on div "- Width 10 auto px rem % vh vw Custom Custom" at bounding box center [84, 230] width 94 height 9
type input "5"
click at [60, 237] on label "- Color" at bounding box center [51, 241] width 28 height 8
click at [66, 237] on button "- Color" at bounding box center [69, 240] width 7 height 7
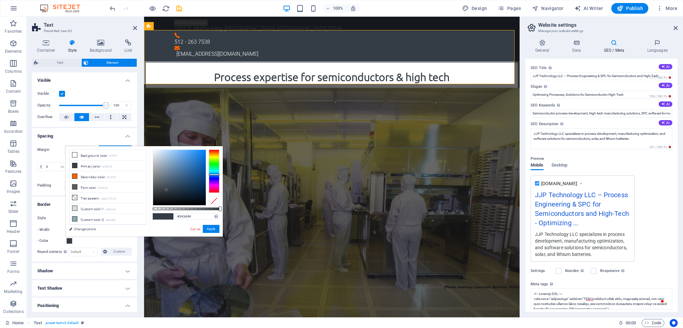
click at [55, 237] on label "- Color" at bounding box center [51, 241] width 28 height 8
click at [66, 237] on button "- Color" at bounding box center [69, 240] width 7 height 7
click at [83, 240] on div "- Color" at bounding box center [84, 241] width 94 height 8
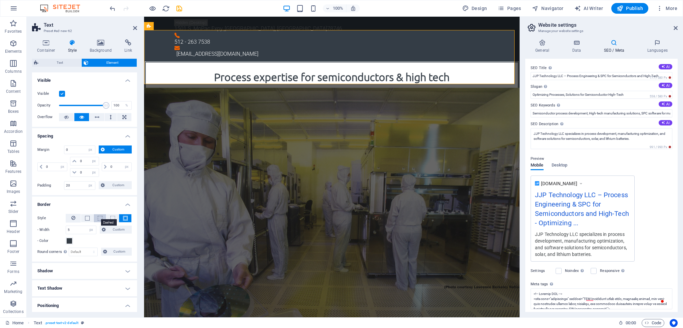
click at [99, 217] on span at bounding box center [100, 218] width 5 height 5
click at [109, 217] on button at bounding box center [112, 218] width 12 height 8
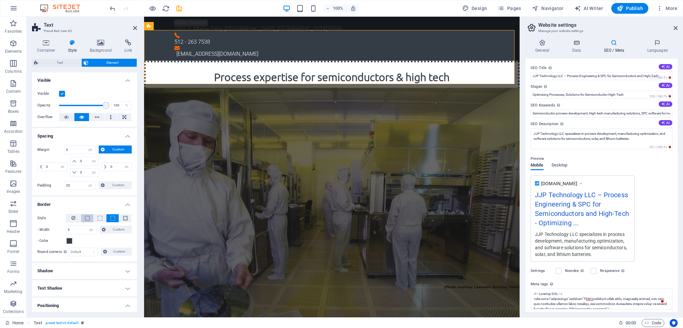
click at [87, 218] on span at bounding box center [87, 218] width 5 height 5
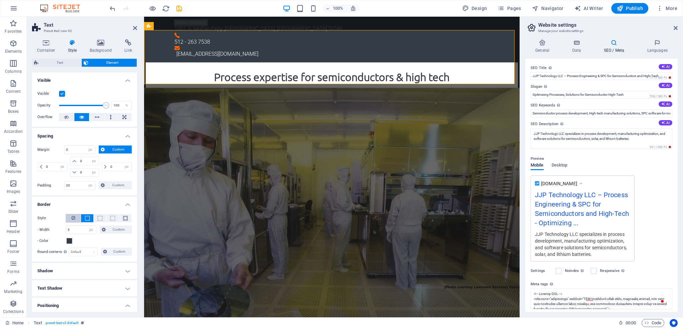
click at [75, 218] on icon at bounding box center [73, 218] width 4 height 8
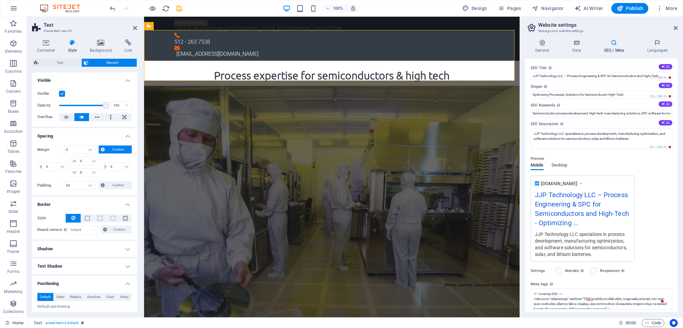
click at [91, 203] on h4 "Border" at bounding box center [84, 202] width 105 height 12
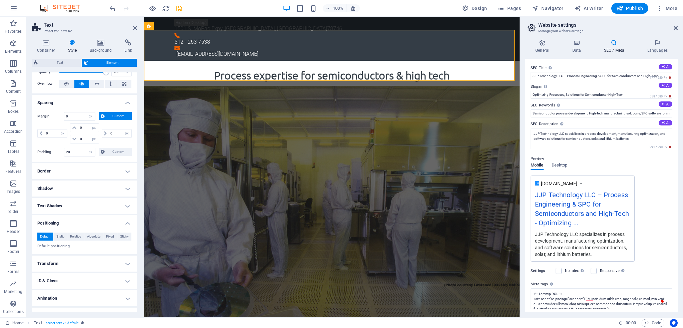
scroll to position [44, 0]
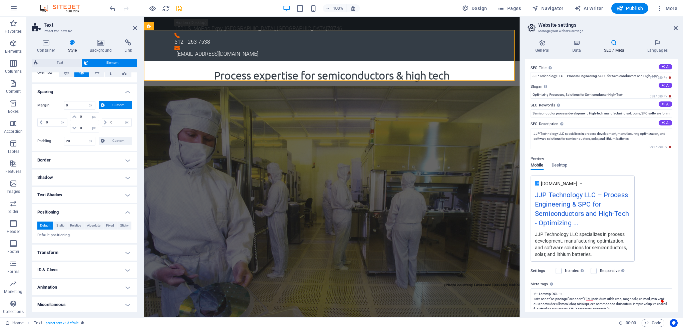
click at [124, 251] on h4 "Transform" at bounding box center [84, 253] width 105 height 16
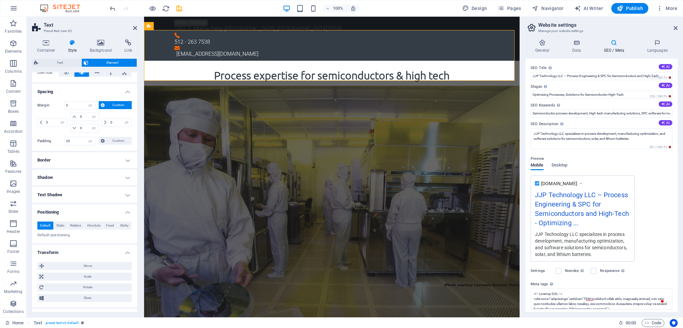
click at [82, 241] on div "Default Static Relative Absolute Fixed Sticky Z-Index Sets the order of the ele…" at bounding box center [84, 229] width 105 height 27
click at [126, 252] on h4 "Transform" at bounding box center [84, 251] width 105 height 12
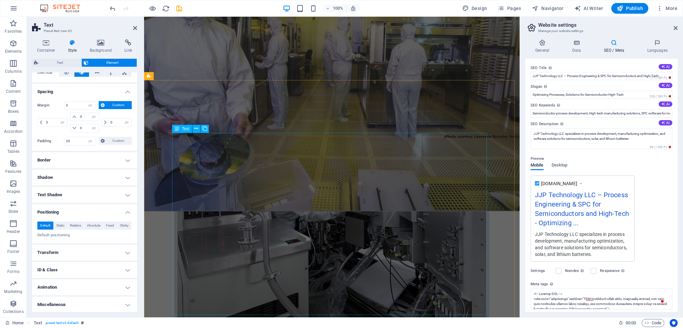
scroll to position [334, 0]
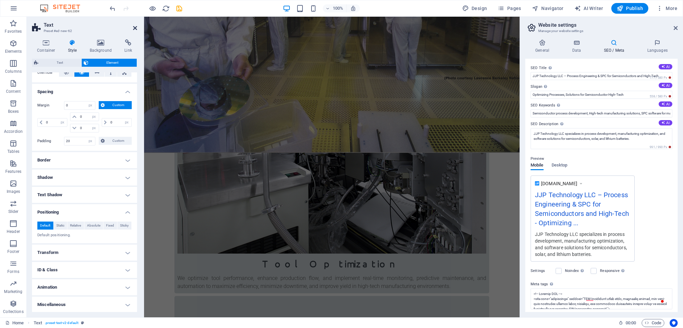
click at [136, 29] on icon at bounding box center [135, 27] width 4 height 5
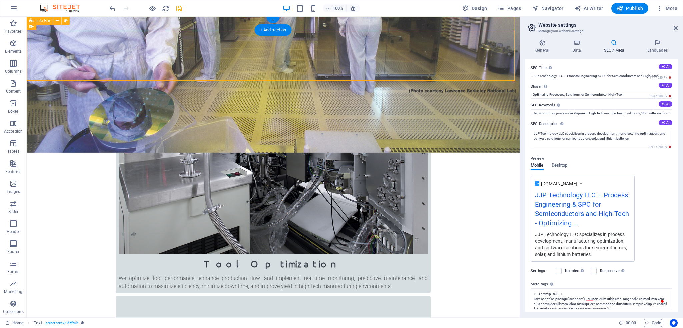
scroll to position [0, 0]
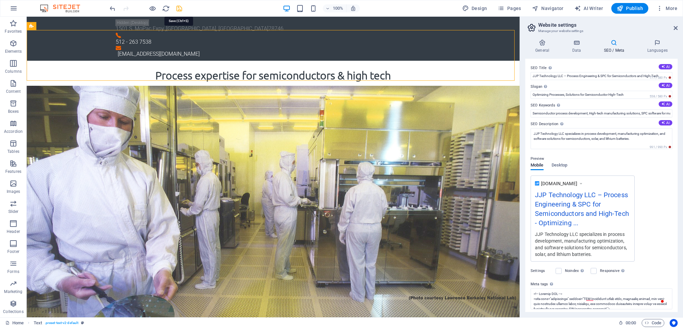
click at [180, 10] on icon "save" at bounding box center [179, 9] width 8 height 8
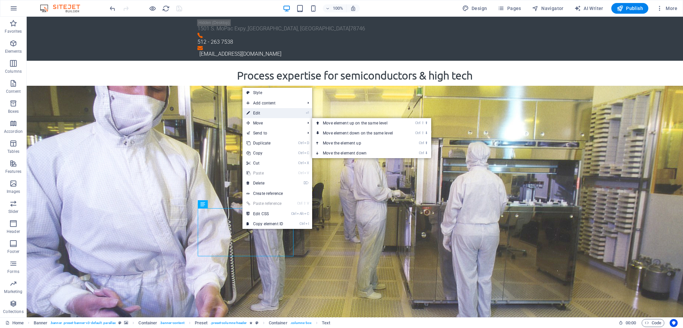
click at [256, 112] on link "⏎ Edit" at bounding box center [265, 113] width 45 height 10
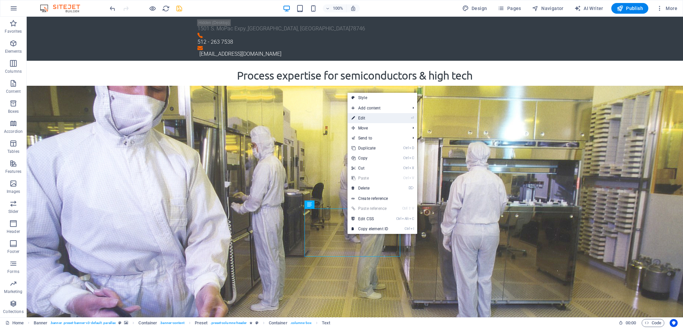
click at [366, 117] on link "⏎ Edit" at bounding box center [370, 118] width 45 height 10
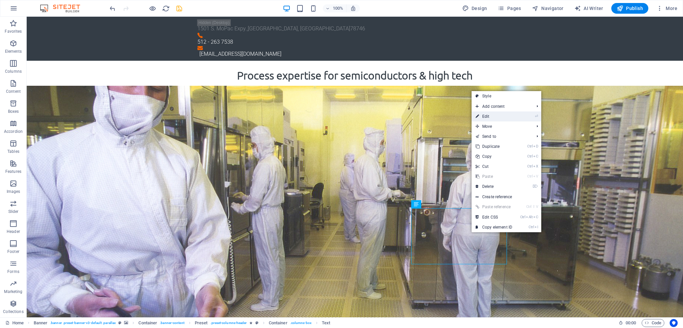
click at [491, 117] on link "⏎ Edit" at bounding box center [494, 116] width 45 height 10
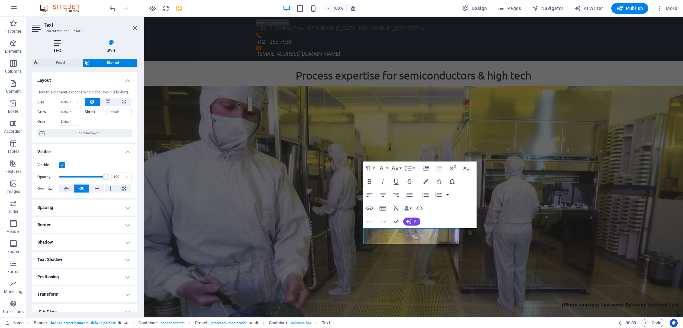
click at [58, 43] on icon at bounding box center [57, 42] width 50 height 7
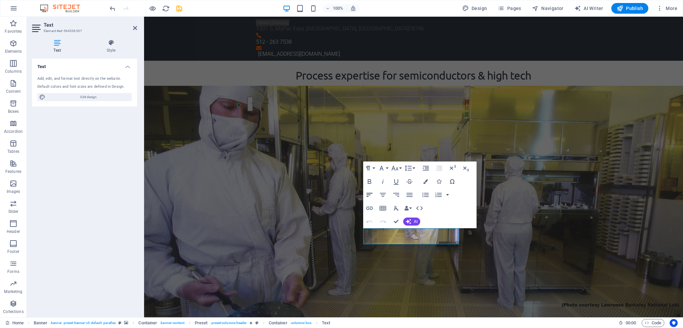
click at [368, 194] on icon "button" at bounding box center [370, 195] width 8 height 8
click at [408, 194] on icon "button" at bounding box center [410, 195] width 8 height 8
click at [383, 194] on icon "button" at bounding box center [383, 195] width 8 height 8
click at [371, 193] on icon "button" at bounding box center [370, 195] width 8 height 8
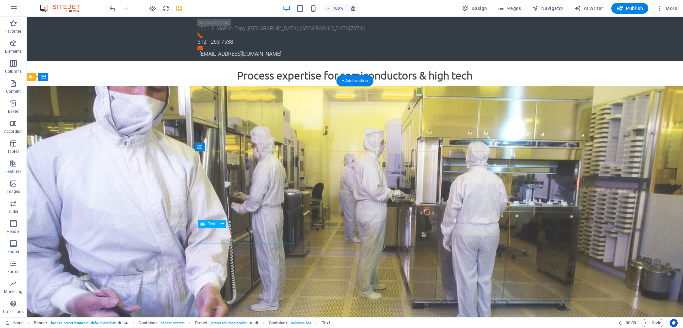
click at [223, 222] on icon at bounding box center [222, 223] width 4 height 7
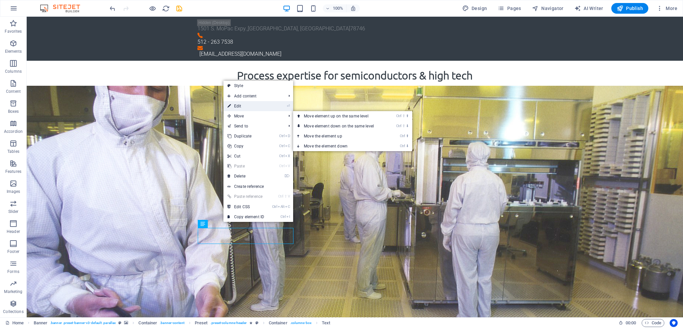
click at [240, 106] on link "⏎ Edit" at bounding box center [245, 106] width 45 height 10
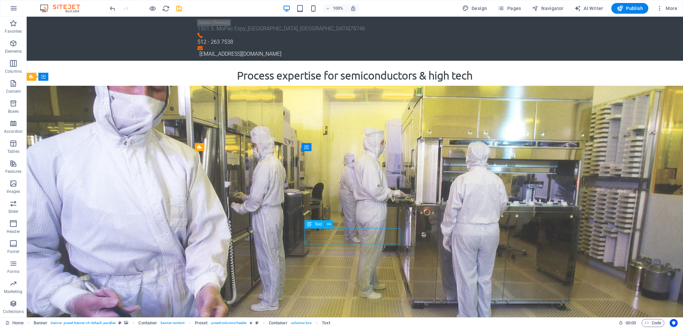
click at [328, 223] on icon at bounding box center [329, 224] width 4 height 7
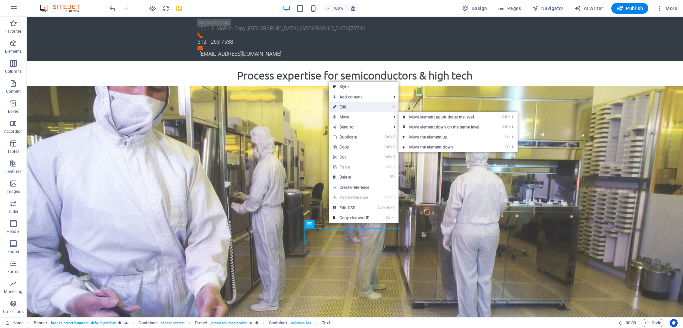
click at [346, 108] on link "⏎ Edit" at bounding box center [351, 107] width 45 height 10
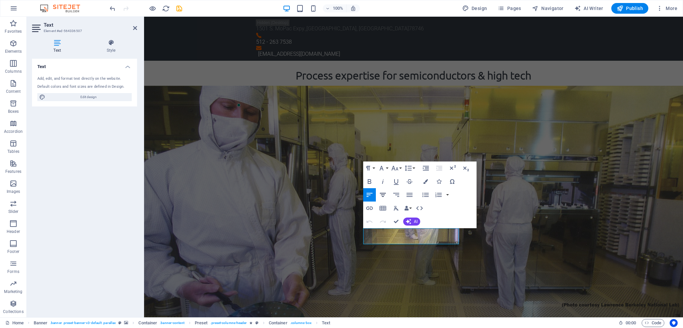
click at [381, 196] on icon "button" at bounding box center [383, 195] width 8 height 8
click at [411, 196] on icon "button" at bounding box center [410, 195] width 6 height 4
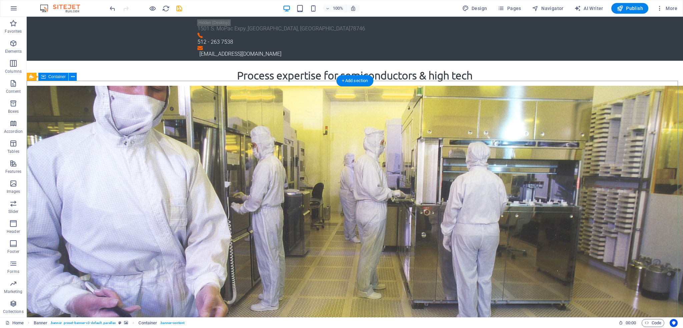
click at [179, 7] on icon "save" at bounding box center [179, 9] width 8 height 8
